Goal: Task Accomplishment & Management: Manage account settings

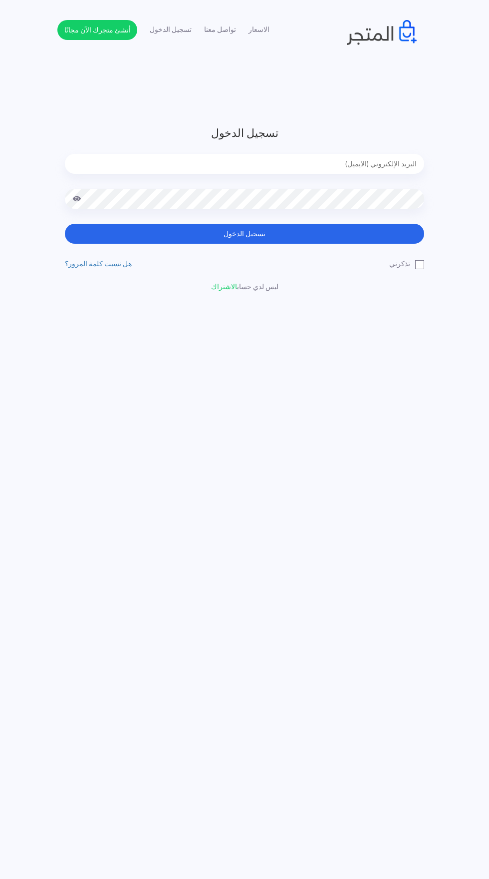
click at [157, 161] on input "email" at bounding box center [245, 164] width 360 height 20
type input "[EMAIL_ADDRESS][DOMAIN_NAME]"
click at [65, 224] on button "تسجيل الدخول" at bounding box center [245, 234] width 360 height 20
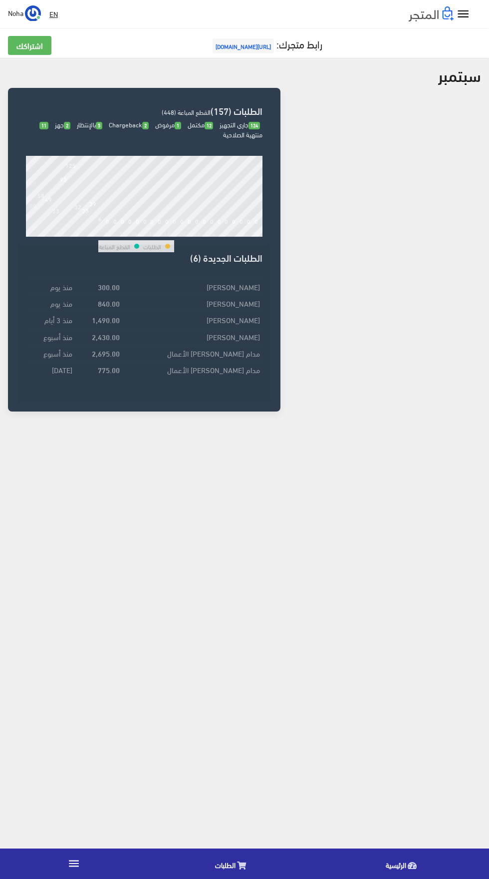
click at [94, 870] on link "" at bounding box center [74, 864] width 148 height 28
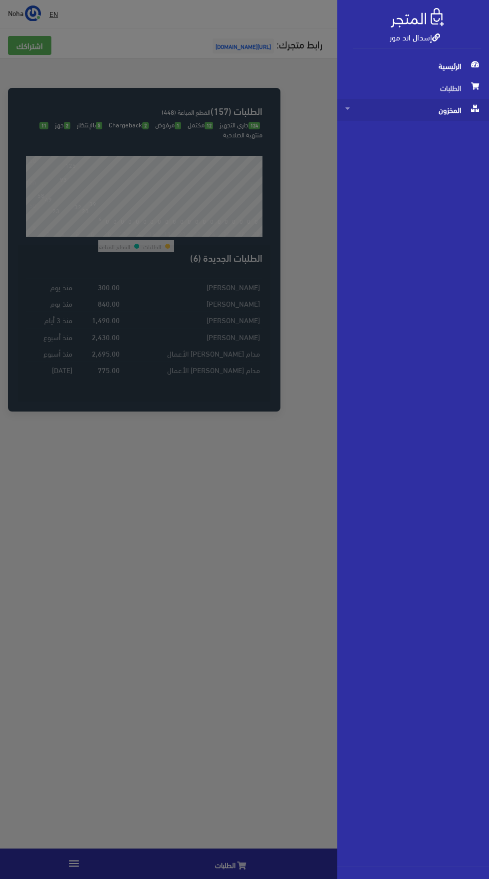
click at [457, 113] on span "المخزون" at bounding box center [414, 110] width 136 height 22
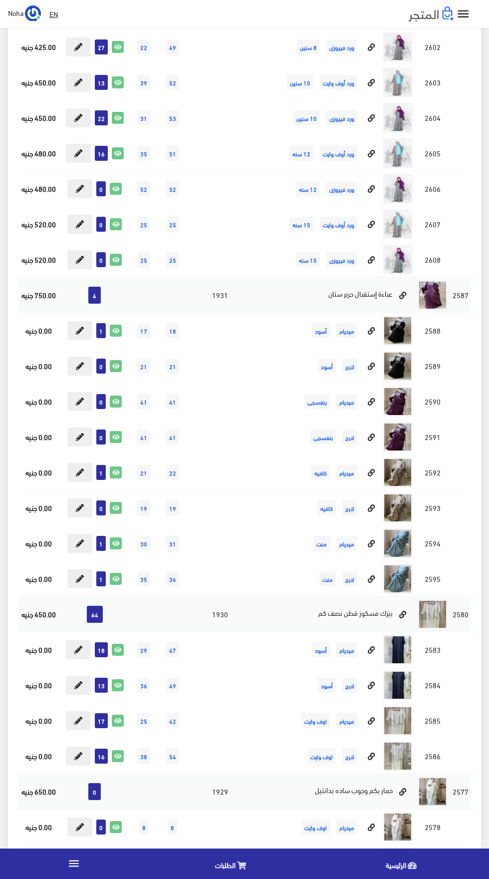
scroll to position [6211, 0]
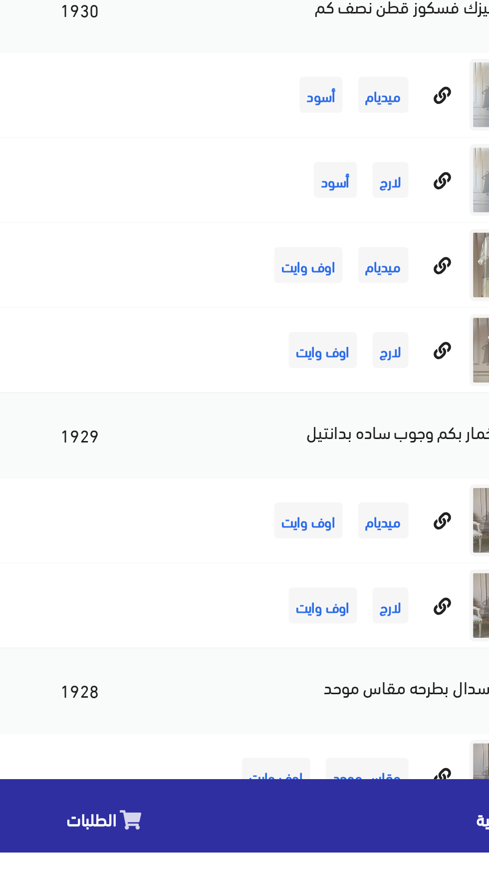
scroll to position [6283, 0]
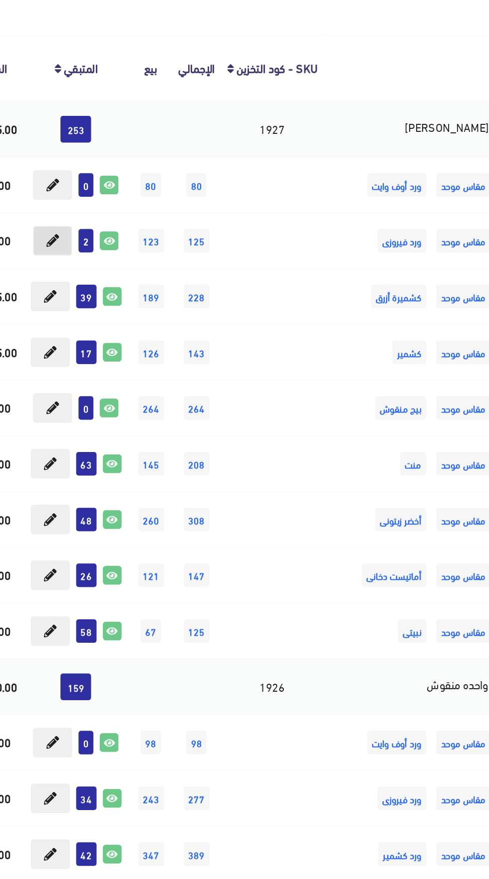
click at [79, 278] on icon at bounding box center [79, 279] width 8 height 8
type input "2"
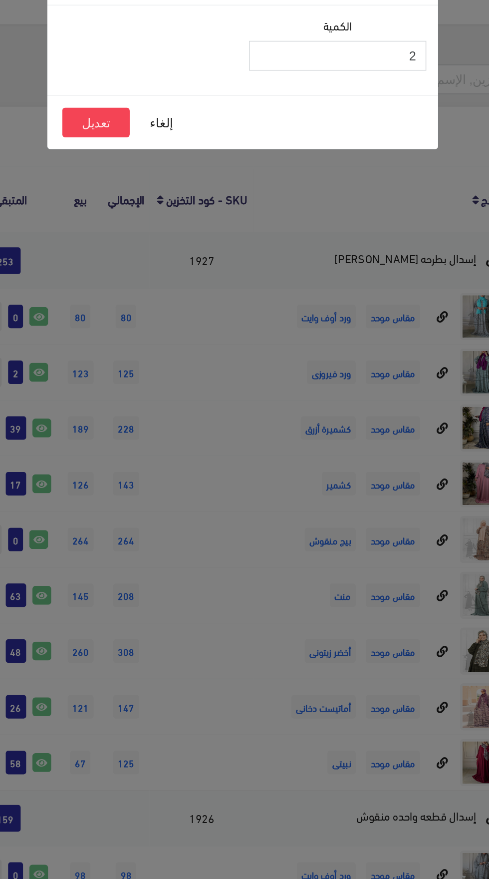
click at [292, 85] on input "2" at bounding box center [305, 77] width 113 height 19
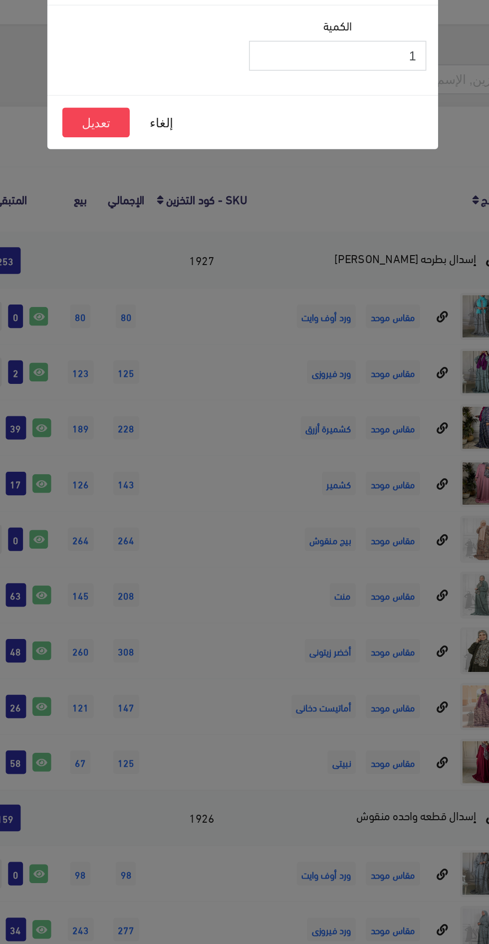
type input "1"
click at [140, 120] on button "تعديل" at bounding box center [151, 120] width 43 height 19
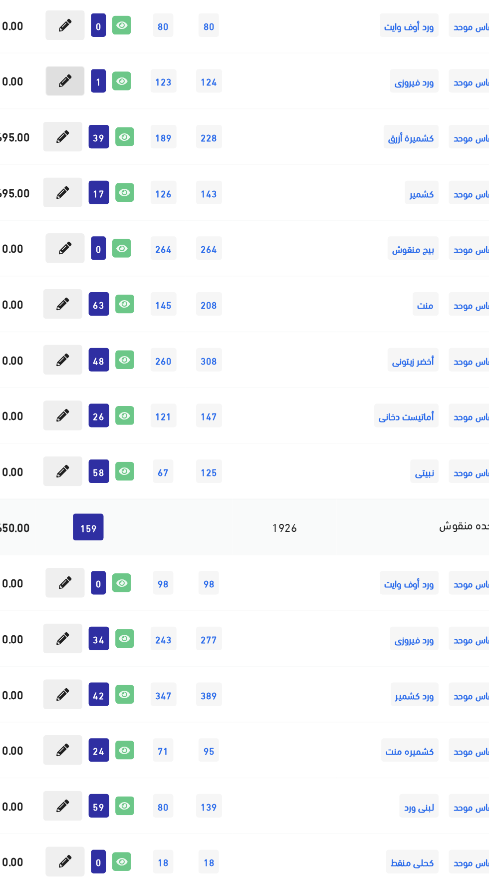
click at [67, 283] on button at bounding box center [78, 279] width 25 height 19
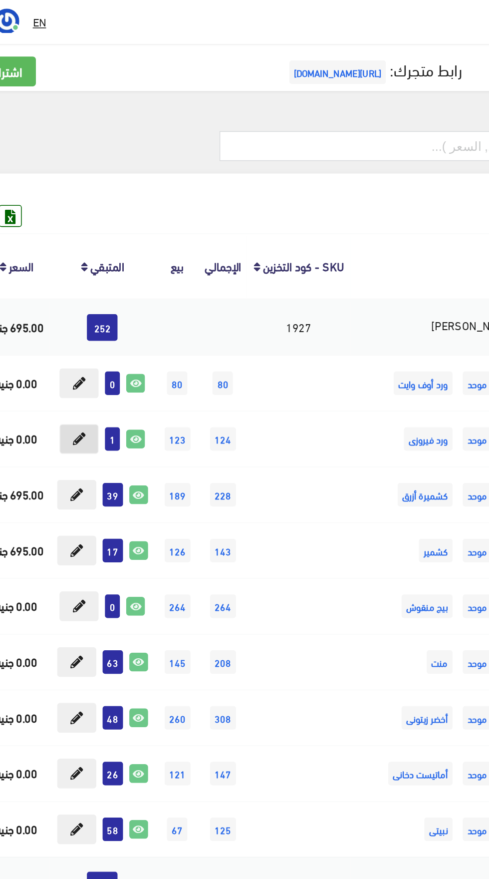
click at [79, 279] on icon at bounding box center [79, 279] width 8 height 8
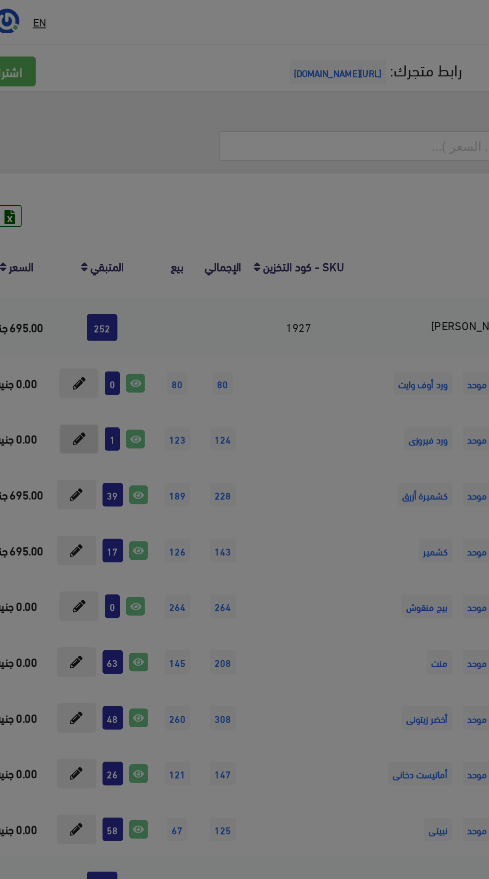
type input "1"
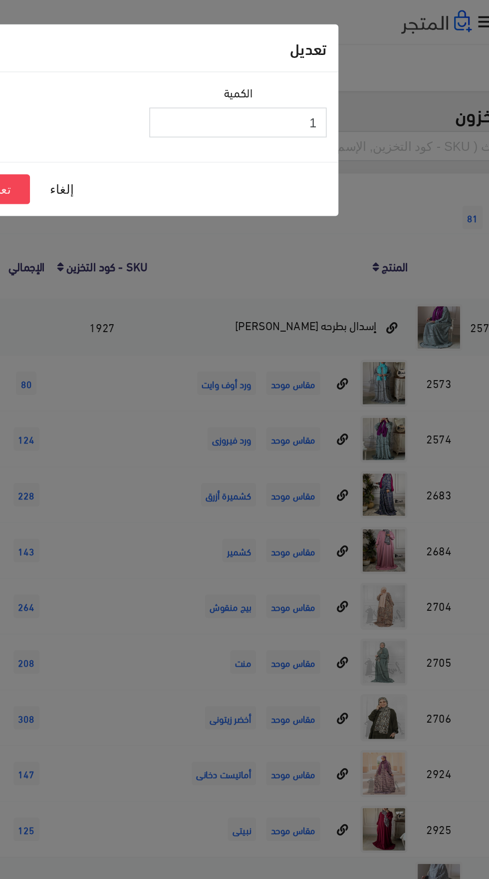
click at [306, 79] on input "1" at bounding box center [305, 77] width 113 height 19
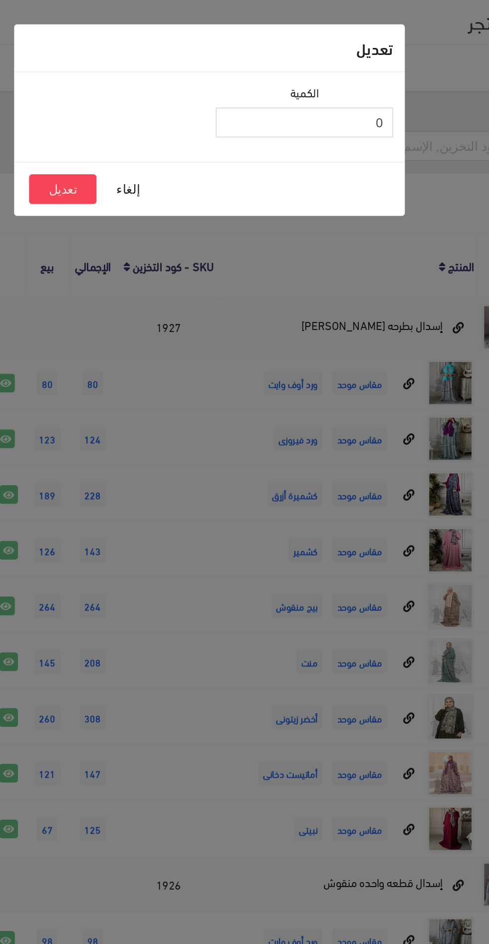
type input "0"
click at [146, 118] on button "تعديل" at bounding box center [151, 120] width 43 height 19
